Goal: Transaction & Acquisition: Purchase product/service

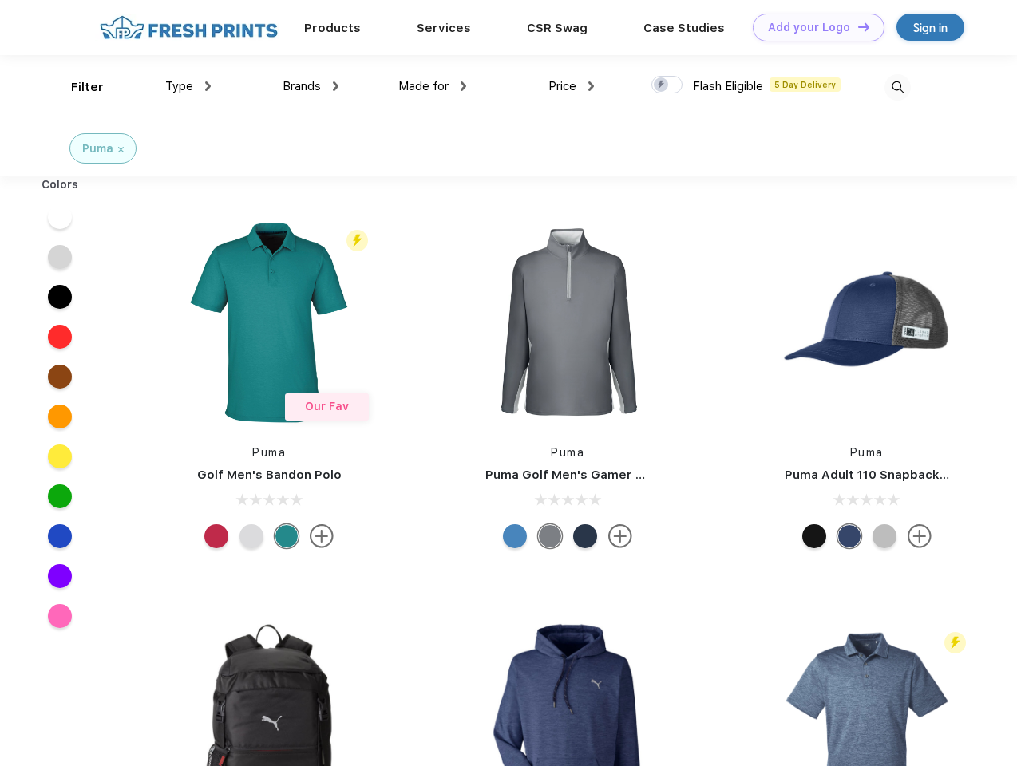
scroll to position [1, 0]
click at [812, 27] on link "Add your Logo Design Tool" at bounding box center [819, 28] width 132 height 28
click at [0, 0] on div "Design Tool" at bounding box center [0, 0] width 0 height 0
click at [856, 26] on link "Add your Logo Design Tool" at bounding box center [819, 28] width 132 height 28
click at [77, 87] on div "Filter" at bounding box center [87, 87] width 33 height 18
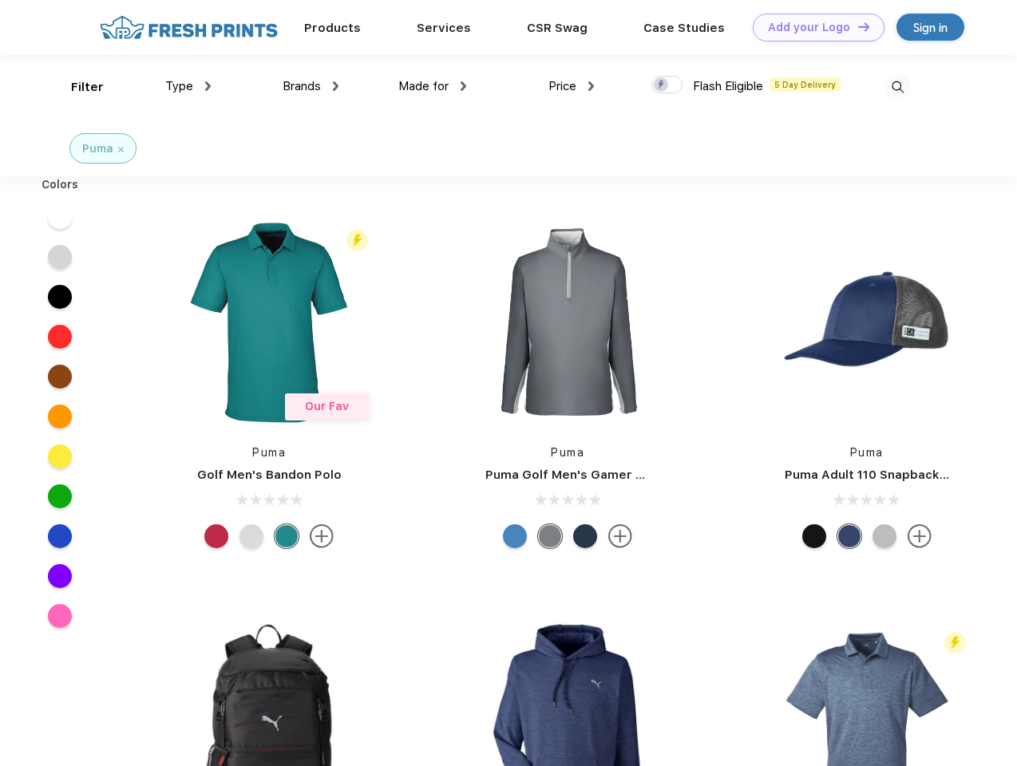
click at [188, 86] on span "Type" at bounding box center [179, 86] width 28 height 14
click at [310, 86] on span "Brands" at bounding box center [301, 86] width 38 height 14
click at [433, 86] on span "Made for" at bounding box center [423, 86] width 50 height 14
click at [571, 86] on span "Price" at bounding box center [562, 86] width 28 height 14
click at [667, 85] on div at bounding box center [666, 85] width 31 height 18
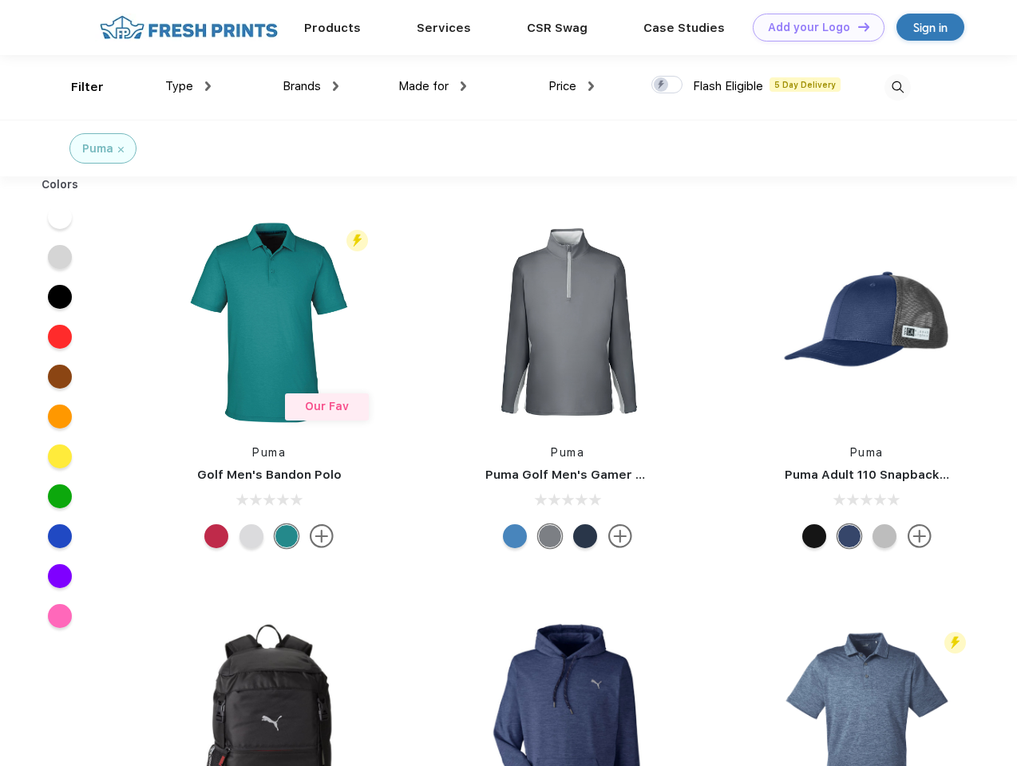
click at [662, 85] on input "checkbox" at bounding box center [656, 80] width 10 height 10
click at [897, 87] on img at bounding box center [897, 87] width 26 height 26
